Goal: Task Accomplishment & Management: Manage account settings

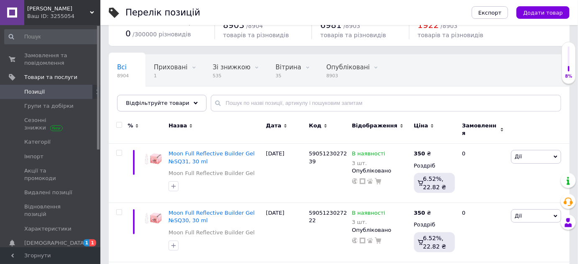
scroll to position [35, 0]
click at [70, 78] on span "Товари та послуги" at bounding box center [62, 78] width 76 height 8
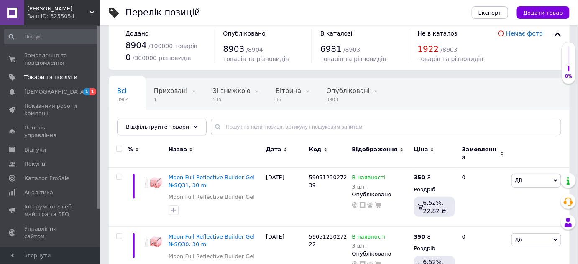
scroll to position [0, 0]
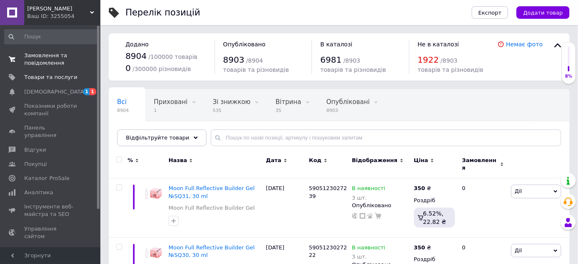
click at [44, 55] on span "Замовлення та повідомлення" at bounding box center [50, 59] width 53 height 15
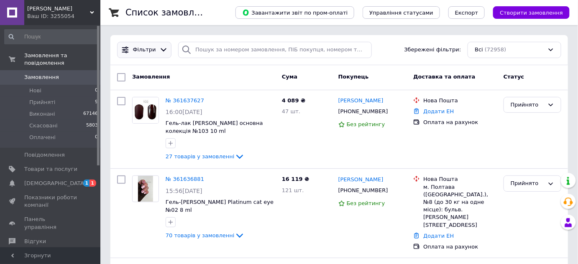
click at [159, 47] on icon at bounding box center [163, 50] width 9 height 9
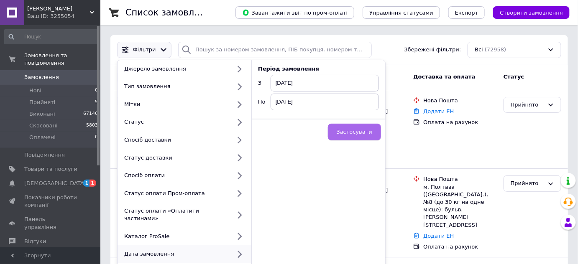
click at [350, 132] on span "Застосувати" at bounding box center [355, 132] width 36 height 6
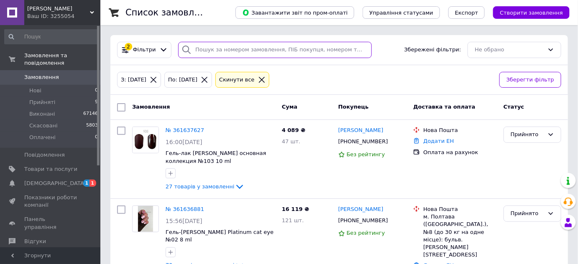
click at [236, 49] on input "search" at bounding box center [275, 50] width 194 height 16
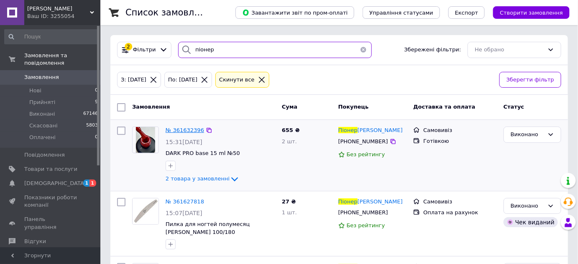
type input "піонер"
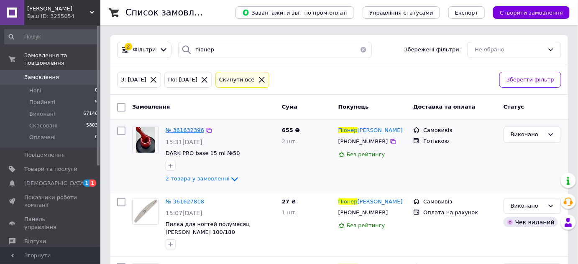
click at [187, 129] on span "№ 361632396" at bounding box center [185, 130] width 38 height 6
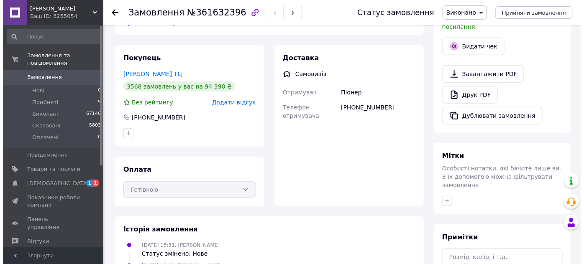
scroll to position [152, 0]
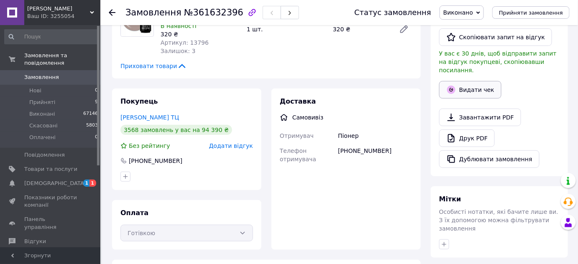
click at [451, 86] on icon "button" at bounding box center [451, 90] width 8 height 8
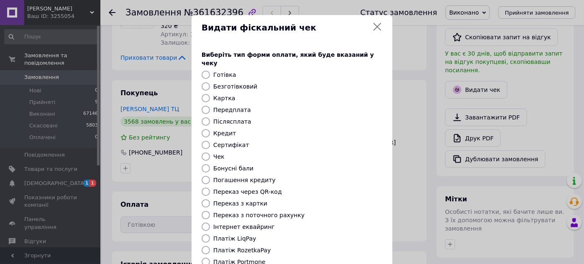
click at [205, 71] on input "Готівка" at bounding box center [206, 75] width 8 height 8
radio input "true"
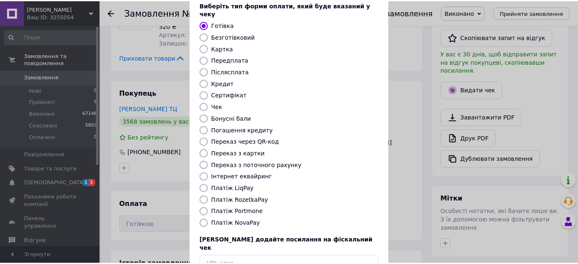
scroll to position [95, 0]
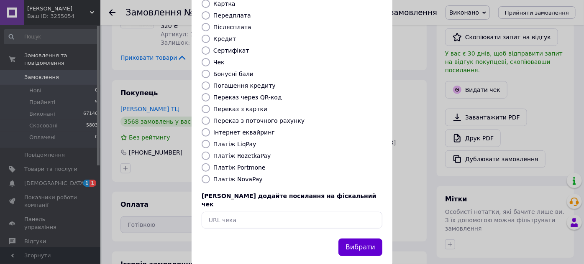
click at [359, 239] on button "Вибрати" at bounding box center [360, 248] width 44 height 18
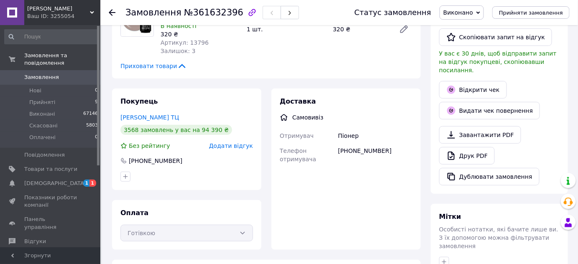
click at [112, 11] on icon at bounding box center [112, 12] width 7 height 7
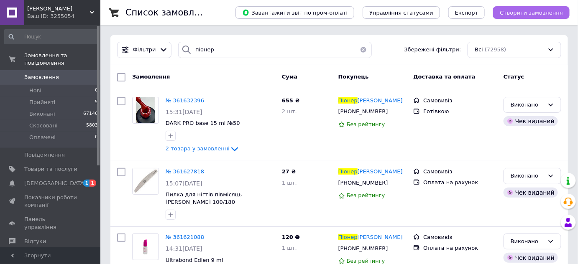
click at [533, 14] on span "Створити замовлення" at bounding box center [531, 13] width 63 height 6
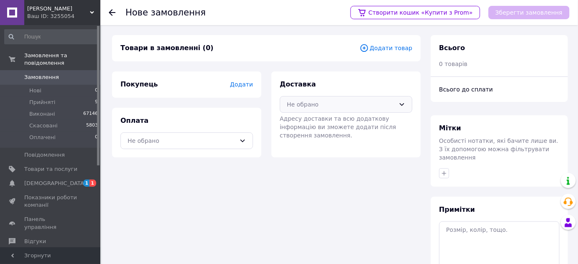
click at [402, 103] on icon at bounding box center [402, 104] width 7 height 7
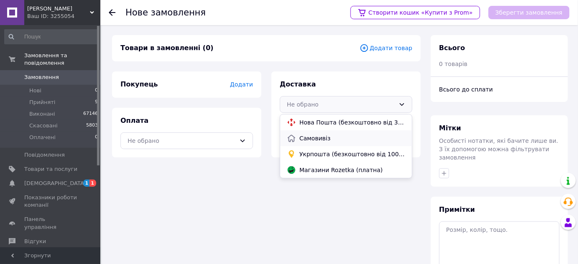
click at [329, 139] on span "Самовивіз" at bounding box center [353, 138] width 106 height 8
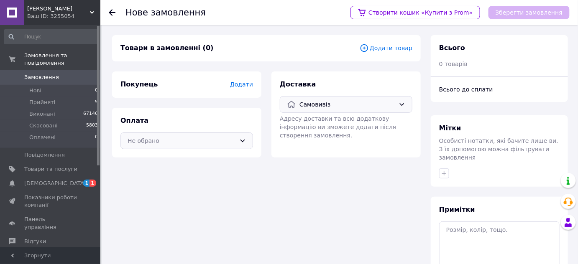
drag, startPoint x: 240, startPoint y: 139, endPoint x: 229, endPoint y: 148, distance: 13.9
click at [240, 139] on icon at bounding box center [242, 141] width 7 height 7
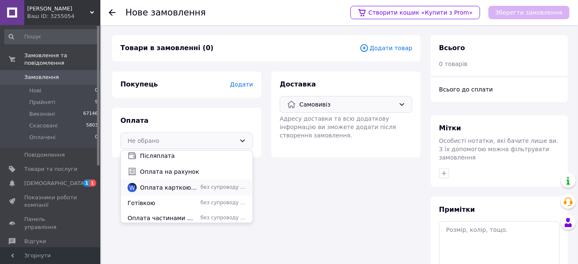
scroll to position [37, 0]
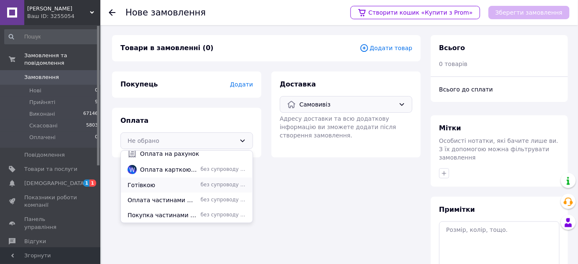
click at [141, 185] on span "Готівкою" at bounding box center [163, 185] width 70 height 8
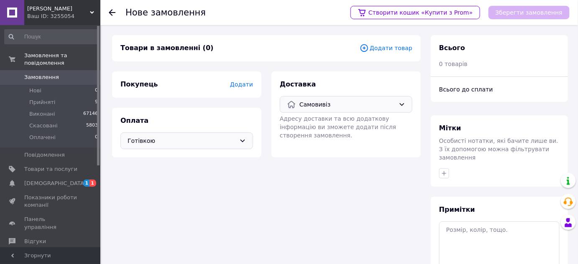
click at [253, 85] on span "Додати" at bounding box center [241, 84] width 23 height 7
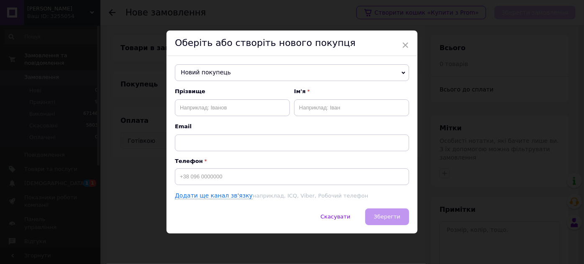
click at [250, 77] on span "Новий покупець" at bounding box center [292, 72] width 234 height 17
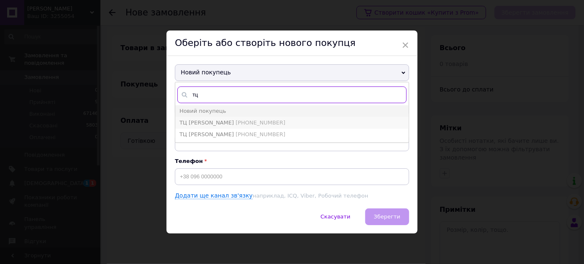
type input "тц"
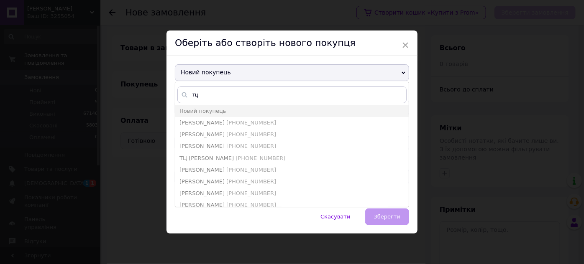
click at [251, 122] on span "[PHONE_NUMBER]" at bounding box center [251, 123] width 50 height 6
type input "[PERSON_NAME]"
type input "[PHONE_NUMBER]"
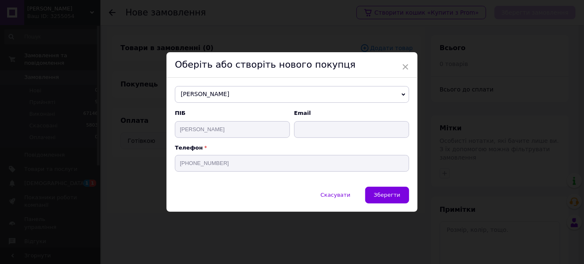
click at [402, 94] on icon at bounding box center [404, 95] width 4 height 4
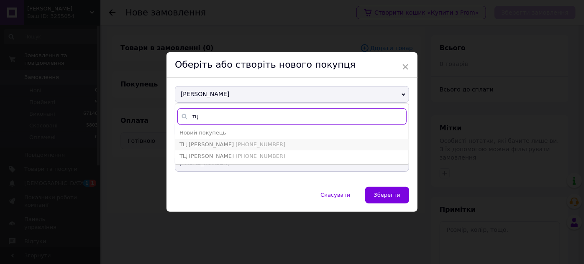
type input "тц"
click at [279, 143] on li "ТЦ [PERSON_NAME] [PHONE_NUMBER]" at bounding box center [291, 145] width 233 height 12
type input "ТЦ [PERSON_NAME]"
type input "[PHONE_NUMBER]"
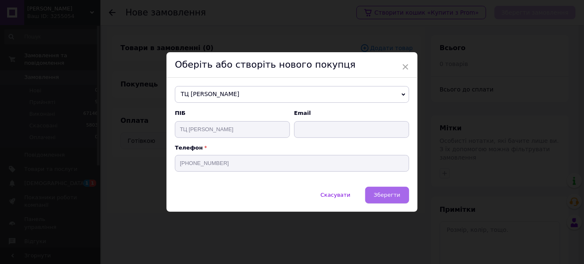
click at [384, 197] on span "Зберегти" at bounding box center [387, 195] width 26 height 6
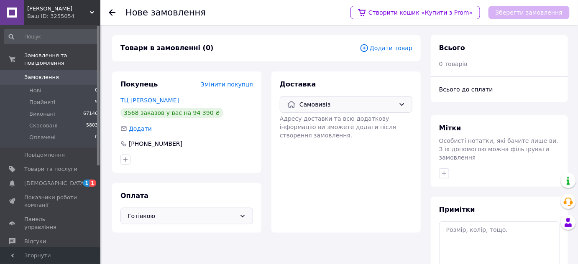
click at [402, 51] on span "Додати товар" at bounding box center [386, 48] width 53 height 9
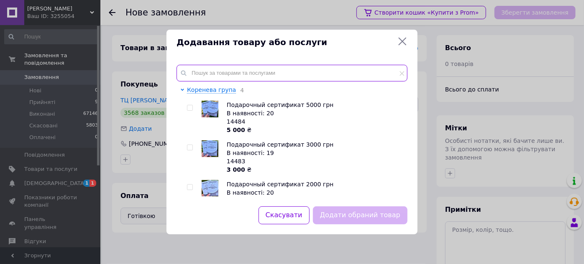
click at [389, 75] on input "text" at bounding box center [292, 73] width 231 height 17
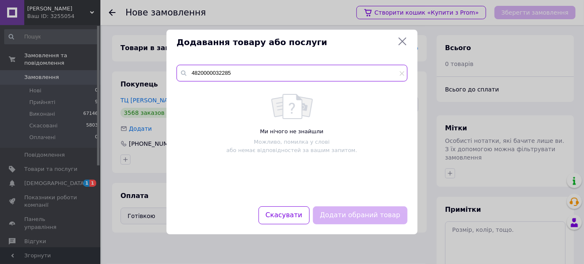
type input "4820000032285"
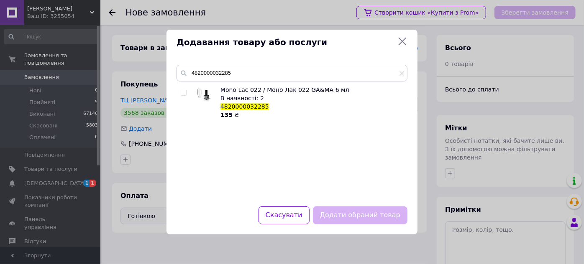
click at [184, 94] on input "checkbox" at bounding box center [183, 92] width 5 height 5
checkbox input "true"
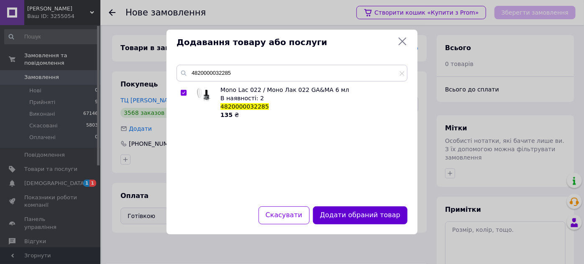
click at [359, 218] on button "Додати обраний товар" at bounding box center [360, 216] width 95 height 18
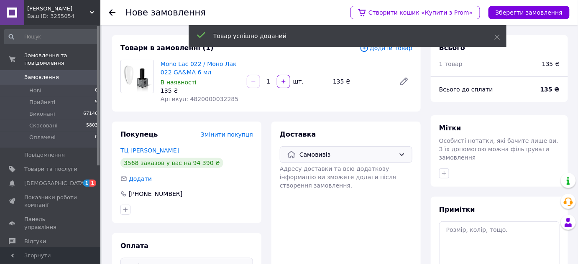
drag, startPoint x: 500, startPoint y: 36, endPoint x: 504, endPoint y: 20, distance: 16.3
click at [500, 36] on icon at bounding box center [498, 37] width 6 height 6
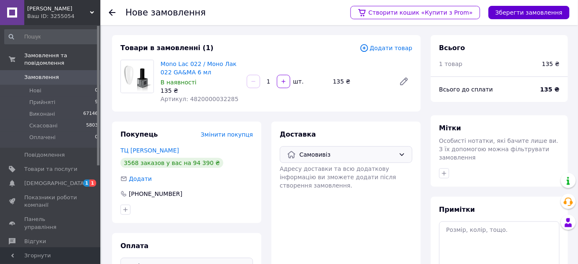
click at [504, 13] on button "Зберегти замовлення" at bounding box center [529, 12] width 81 height 13
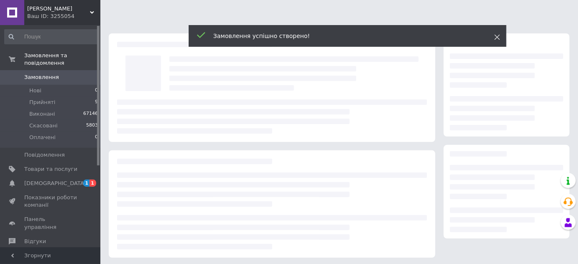
click at [500, 34] on icon at bounding box center [498, 37] width 6 height 6
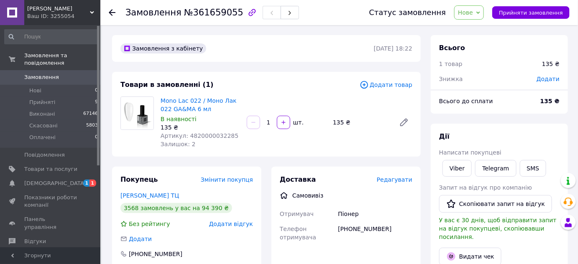
drag, startPoint x: 488, startPoint y: 14, endPoint x: 487, endPoint y: 27, distance: 13.5
click at [480, 14] on icon at bounding box center [479, 13] width 4 height 4
click at [485, 29] on li "Прийнято" at bounding box center [474, 29] width 38 height 13
click at [402, 86] on span "Додати товар" at bounding box center [386, 84] width 53 height 9
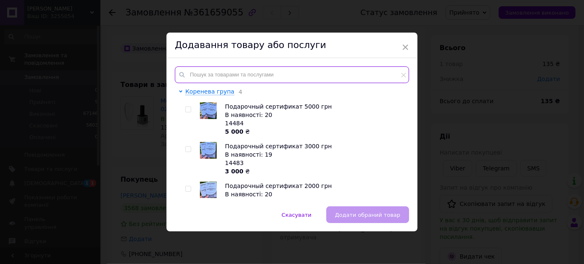
click at [349, 75] on input "text" at bounding box center [292, 75] width 234 height 17
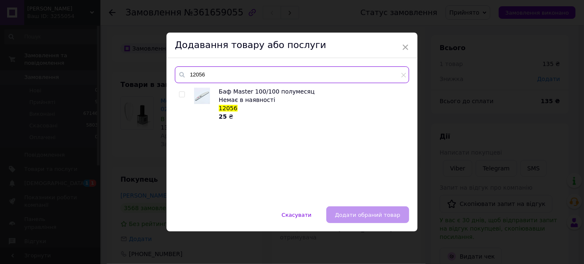
click at [231, 71] on input "12056" at bounding box center [292, 75] width 234 height 17
type input "13763"
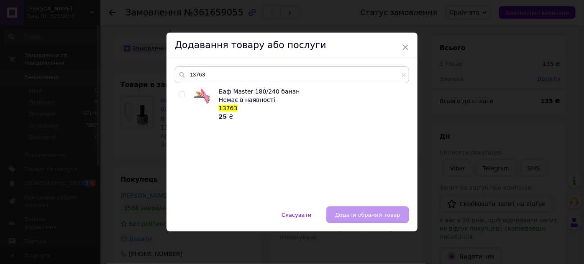
click at [179, 93] on input "checkbox" at bounding box center [181, 94] width 5 height 5
checkbox input "true"
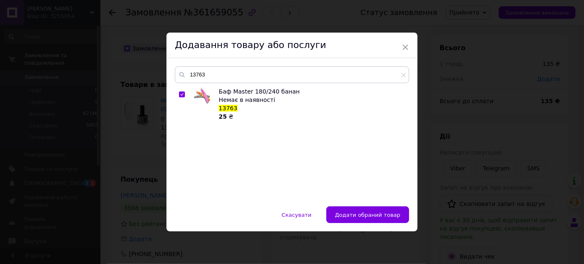
click at [359, 214] on span "Додати обраний товар" at bounding box center [367, 215] width 65 height 6
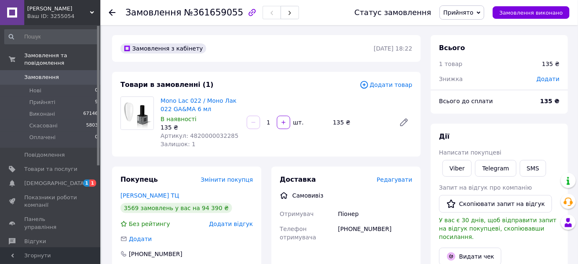
click at [400, 85] on span "Додати товар" at bounding box center [386, 84] width 53 height 9
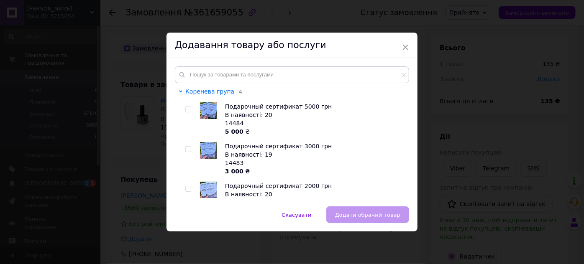
click at [364, 221] on div "Скасувати   Додати обраний товар" at bounding box center [292, 219] width 251 height 25
click at [358, 214] on div "Скасувати   Додати обраний товар" at bounding box center [292, 219] width 251 height 25
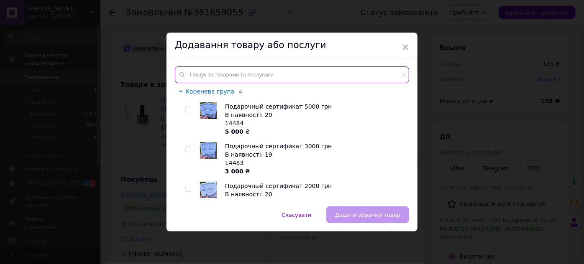
click at [316, 78] on input "text" at bounding box center [292, 75] width 234 height 17
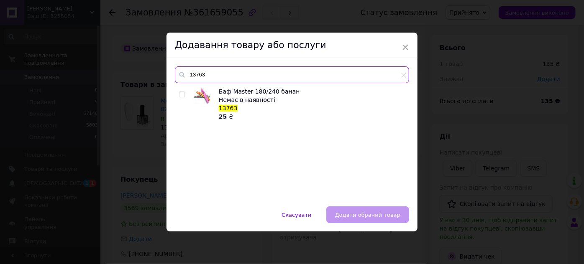
type input "13763"
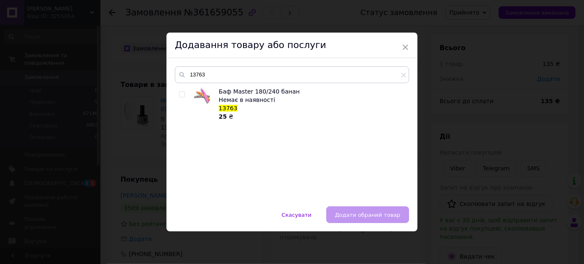
drag, startPoint x: 180, startPoint y: 93, endPoint x: 195, endPoint y: 109, distance: 21.3
click at [181, 97] on input "checkbox" at bounding box center [181, 94] width 5 height 5
checkbox input "true"
click at [374, 214] on span "Додати обраний товар" at bounding box center [367, 215] width 65 height 6
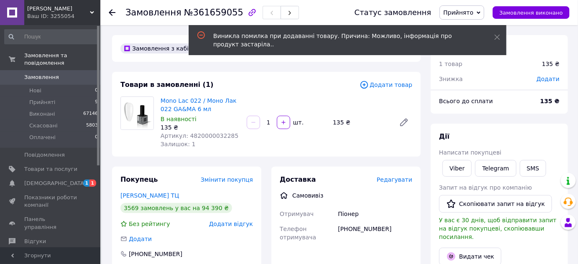
click at [397, 84] on span "Додати товар" at bounding box center [386, 84] width 53 height 9
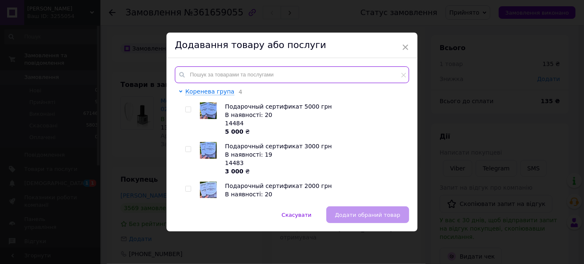
click at [331, 76] on input "text" at bounding box center [292, 75] width 234 height 17
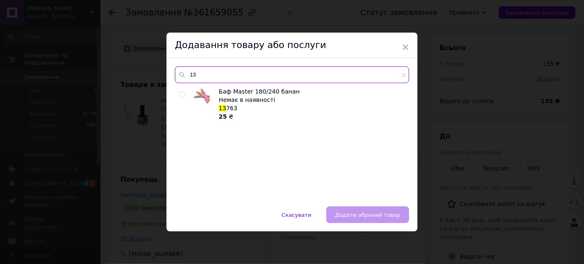
type input "1"
type input "011933"
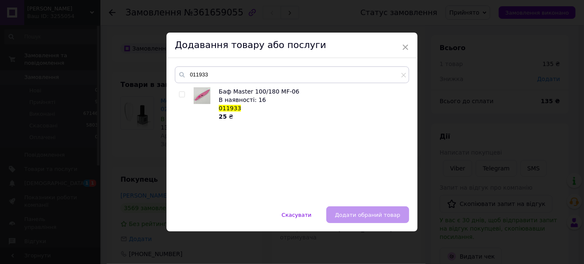
click at [180, 95] on input "checkbox" at bounding box center [181, 94] width 5 height 5
checkbox input "true"
click at [385, 214] on span "Додати обраний товар" at bounding box center [367, 215] width 65 height 6
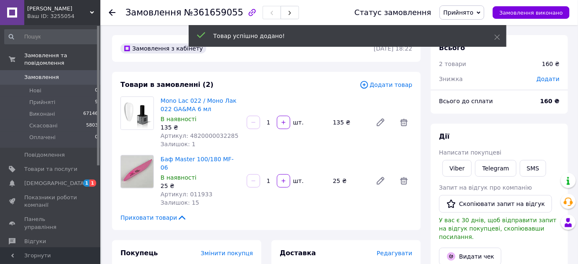
click at [484, 10] on span "Прийнято" at bounding box center [462, 12] width 45 height 14
click at [495, 39] on use at bounding box center [497, 37] width 5 height 5
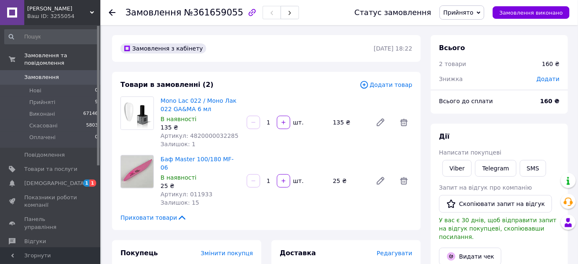
click at [481, 12] on icon at bounding box center [479, 13] width 4 height 4
click at [484, 31] on li "Виконано" at bounding box center [462, 29] width 44 height 13
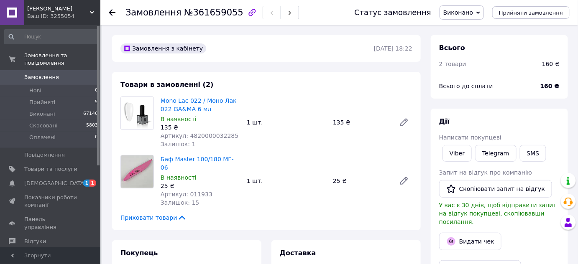
click at [111, 10] on use at bounding box center [112, 12] width 7 height 7
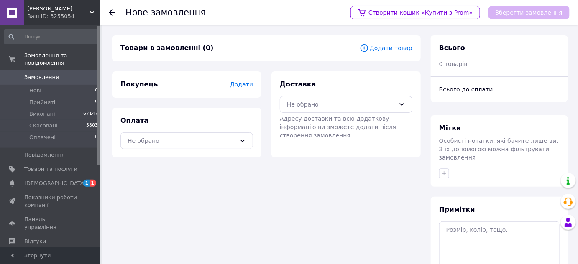
click at [112, 12] on use at bounding box center [112, 12] width 7 height 7
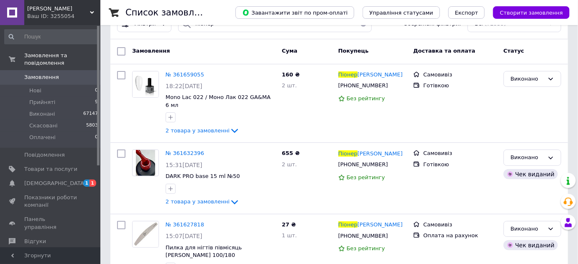
scroll to position [6, 0]
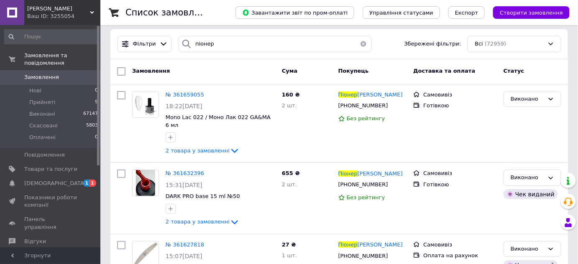
click at [536, 13] on span "Створити замовлення" at bounding box center [531, 13] width 63 height 6
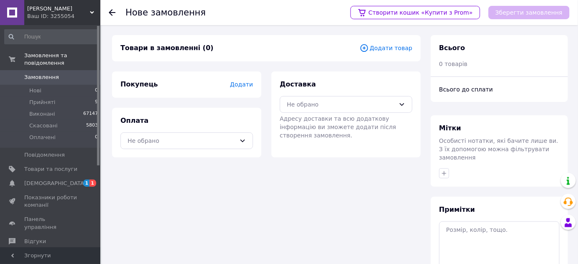
click at [405, 51] on span "Додати товар" at bounding box center [386, 48] width 53 height 9
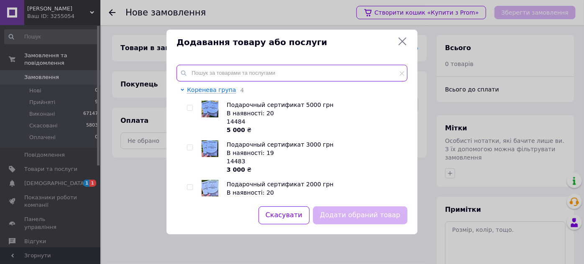
click at [357, 74] on input "text" at bounding box center [292, 73] width 231 height 17
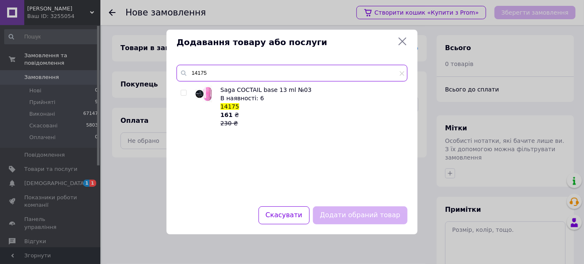
type input "14175"
drag, startPoint x: 405, startPoint y: 41, endPoint x: 351, endPoint y: 61, distance: 58.1
click at [405, 41] on icon at bounding box center [402, 41] width 10 height 10
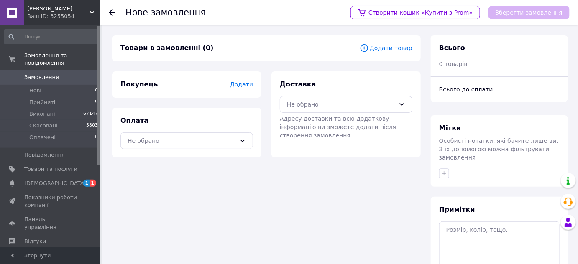
click at [113, 7] on div at bounding box center [117, 12] width 17 height 25
click at [110, 11] on use at bounding box center [112, 12] width 7 height 7
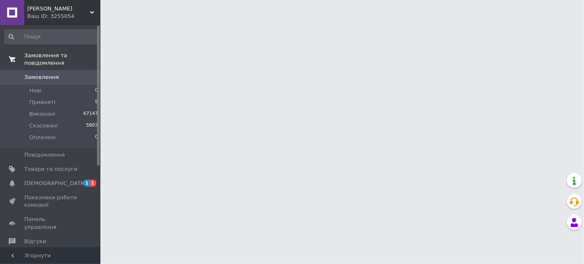
click at [91, 55] on span "Замовлення та повідомлення" at bounding box center [62, 59] width 76 height 15
